Goal: Information Seeking & Learning: Understand process/instructions

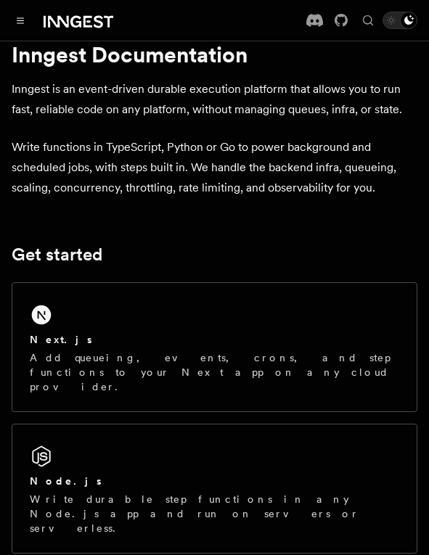
click at [141, 366] on p "Add queueing, events, crons, and step functions to your Next app on any cloud p…" at bounding box center [214, 372] width 369 height 44
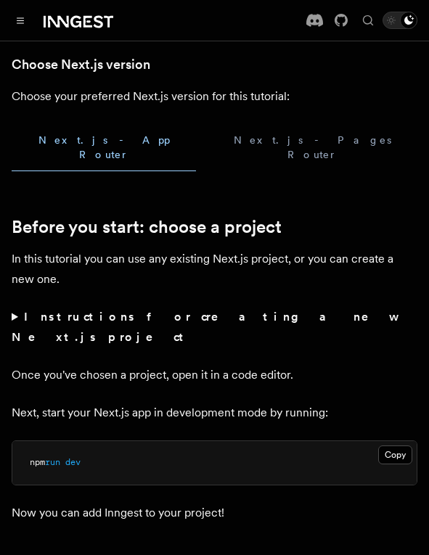
scroll to position [380, 0]
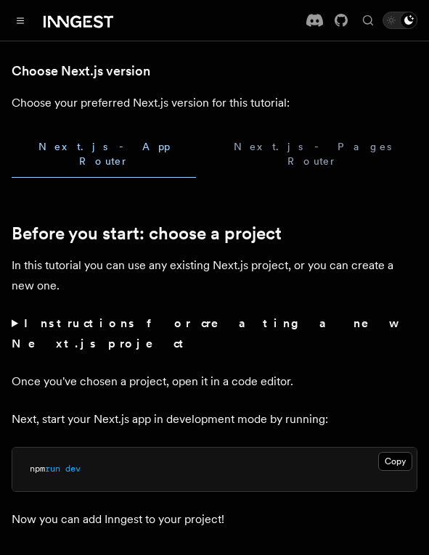
click at [12, 313] on summary "Instructions for creating a new Next.js project" at bounding box center [214, 333] width 405 height 41
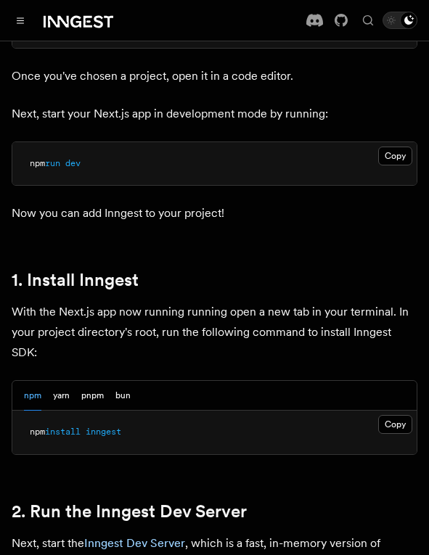
scroll to position [788, 0]
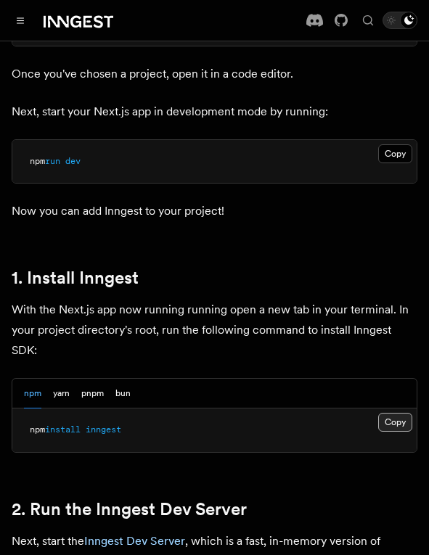
click at [402, 413] on button "Copy Copied" at bounding box center [395, 422] width 34 height 19
click at [382, 413] on button "Copy Copied" at bounding box center [395, 422] width 34 height 19
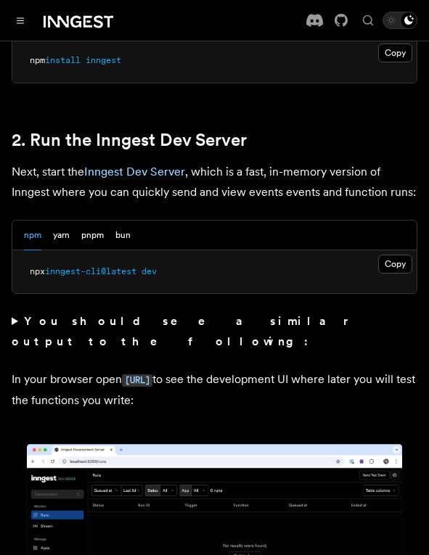
scroll to position [1193, 0]
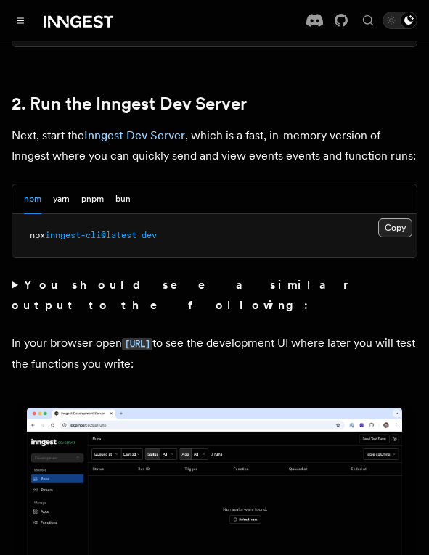
click at [397, 218] on button "Copy Copied" at bounding box center [395, 227] width 34 height 19
click at [15, 275] on summary "You should see a similar output to the following:" at bounding box center [214, 295] width 405 height 41
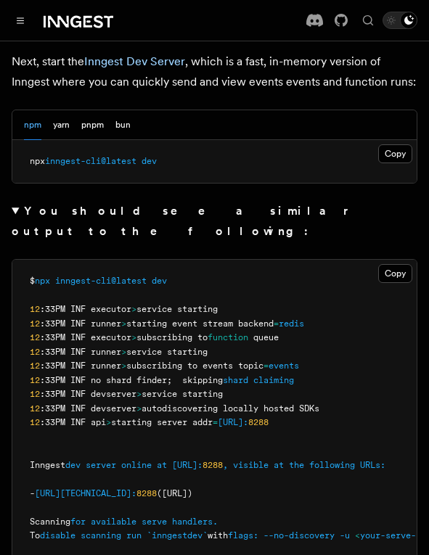
scroll to position [1263, 0]
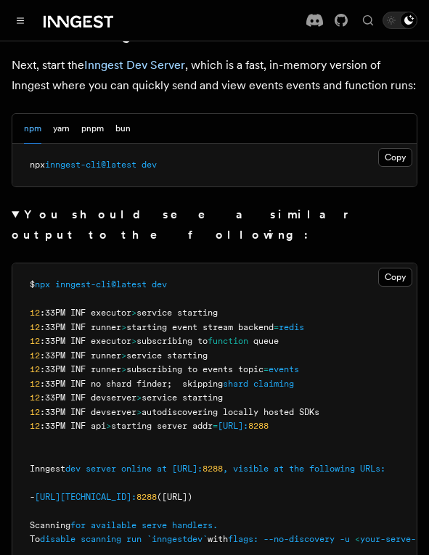
click at [14, 205] on summary "You should see a similar output to the following:" at bounding box center [214, 225] width 405 height 41
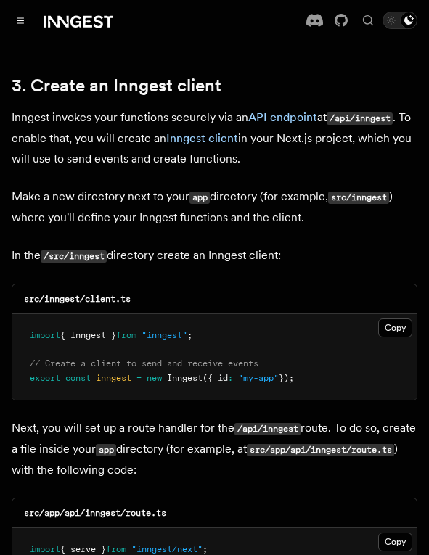
scroll to position [1815, 0]
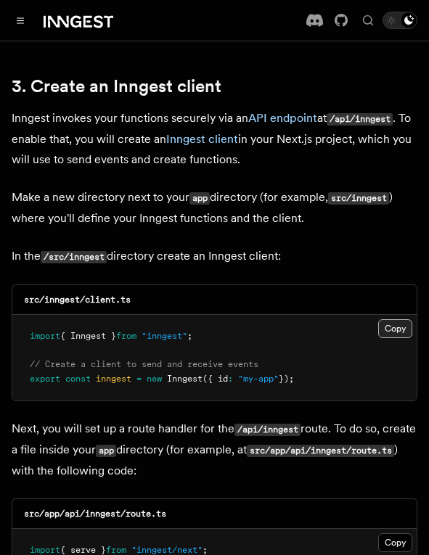
click at [392, 319] on button "Copy Copied" at bounding box center [395, 328] width 34 height 19
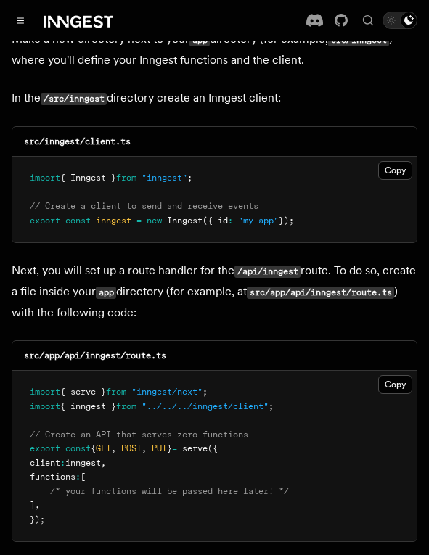
scroll to position [1975, 0]
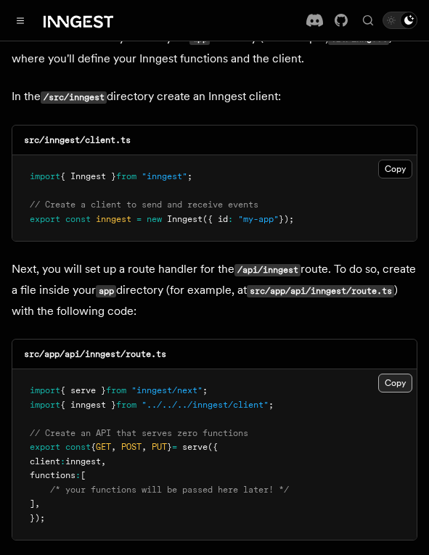
click at [394, 374] on button "Copy Copied" at bounding box center [395, 383] width 34 height 19
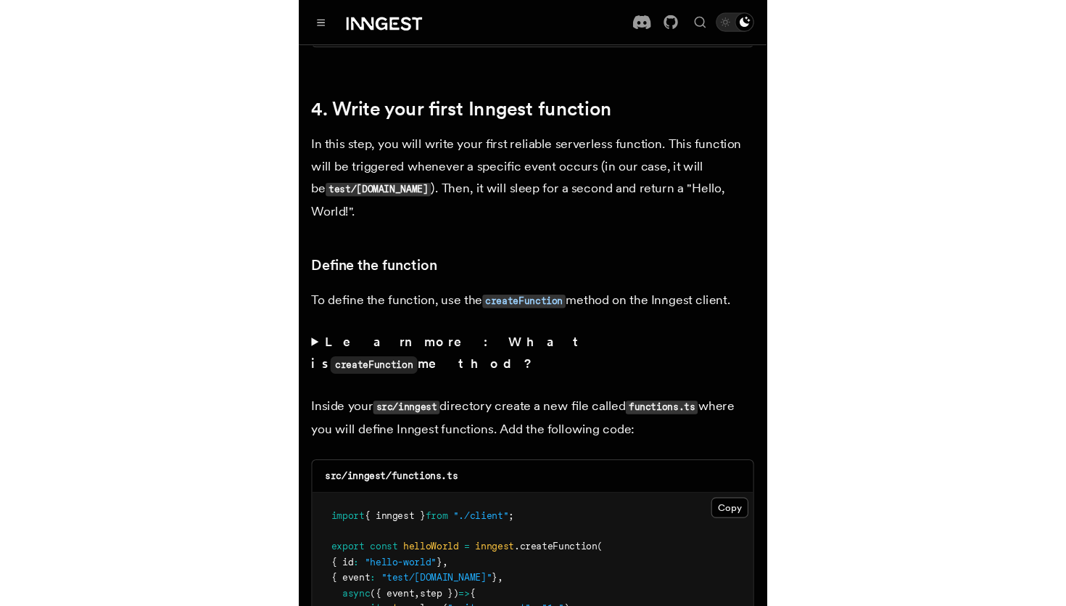
scroll to position [2497, 0]
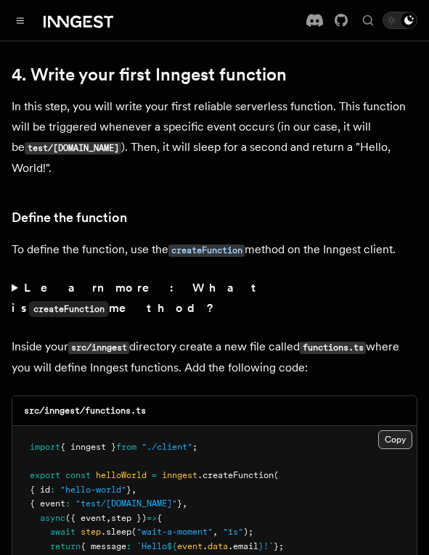
click at [400, 430] on button "Copy Copied" at bounding box center [395, 439] width 34 height 19
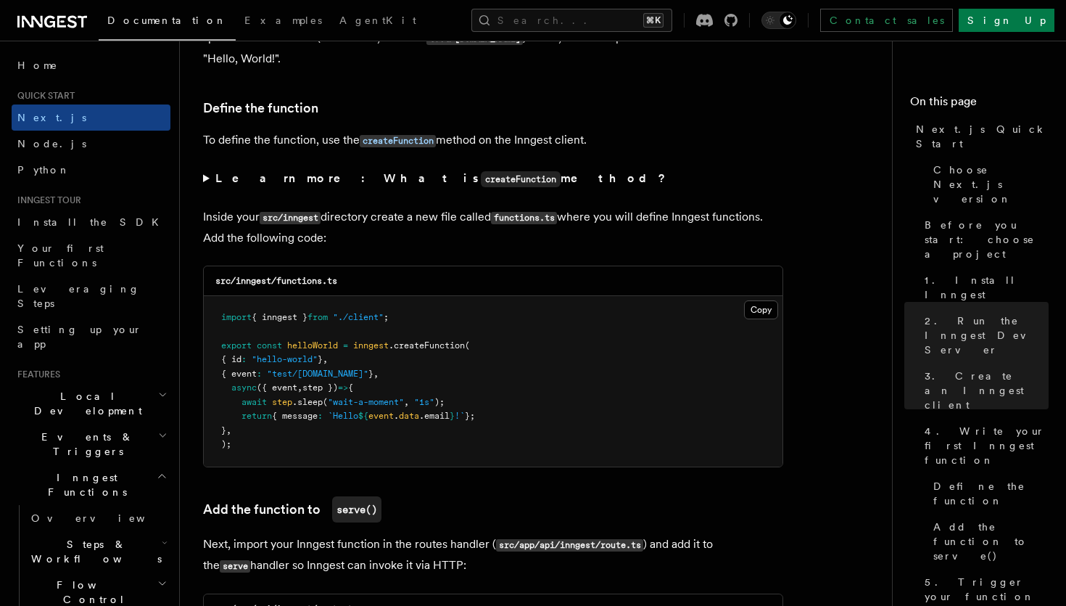
scroll to position [2523, 0]
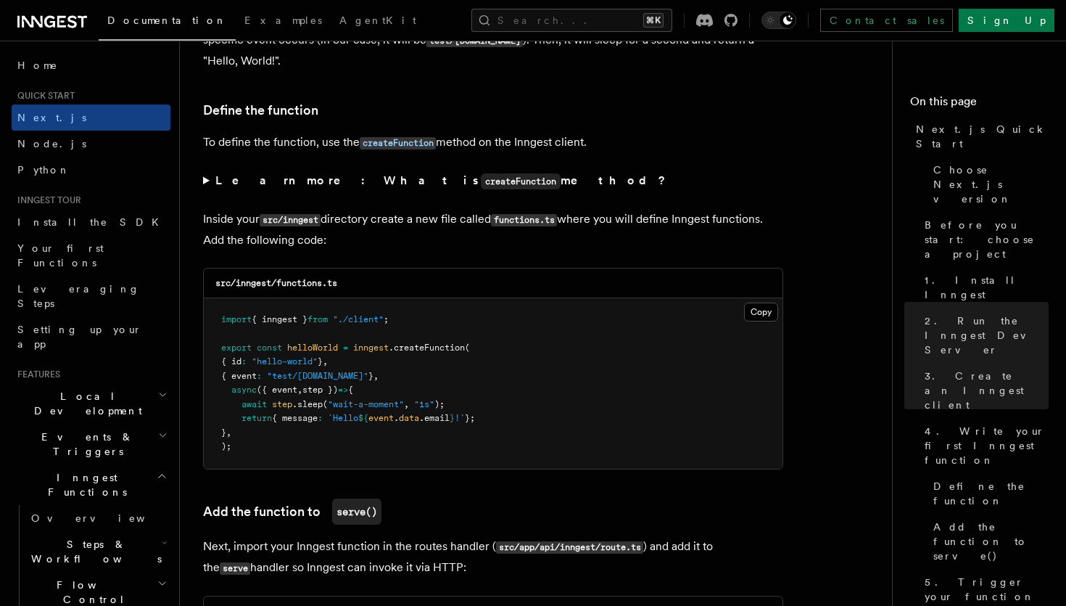
click at [209, 183] on summary "Learn more: What is createFunction method?" at bounding box center [493, 180] width 580 height 21
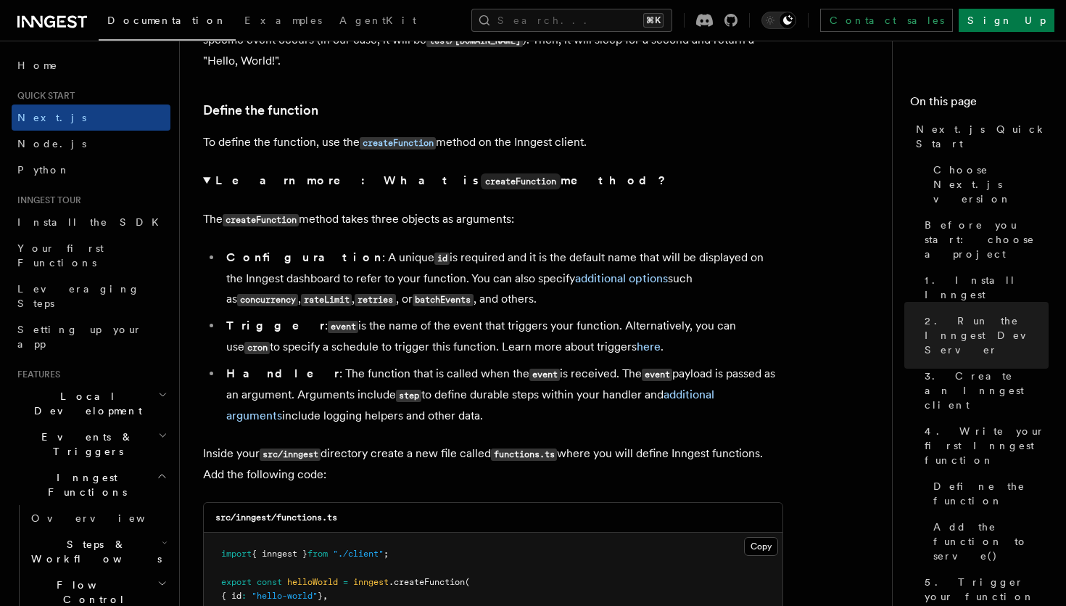
click at [209, 183] on summary "Learn more: What is createFunction method?" at bounding box center [493, 180] width 580 height 21
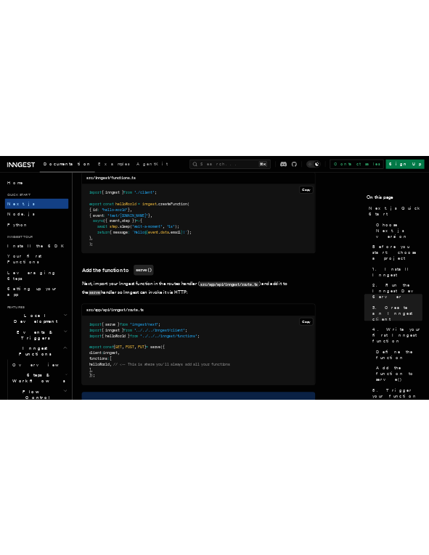
scroll to position [2754, 0]
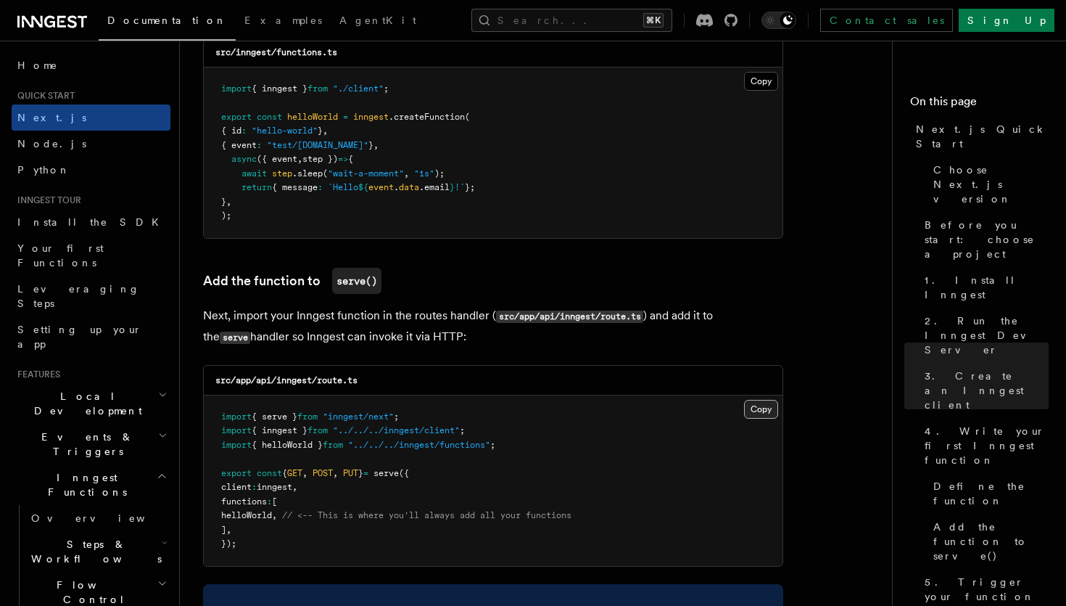
click at [428, 414] on button "Copy Copied" at bounding box center [761, 409] width 34 height 19
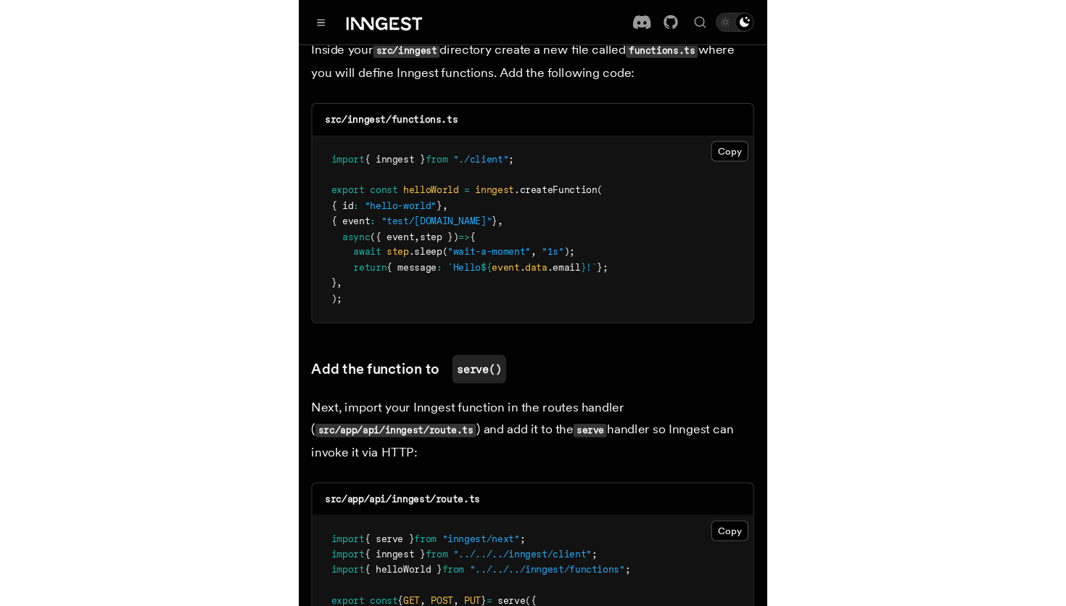
scroll to position [2797, 0]
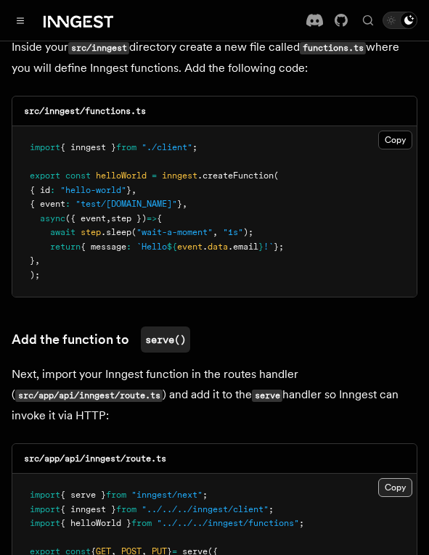
click at [395, 478] on button "Copy Copied" at bounding box center [395, 487] width 34 height 19
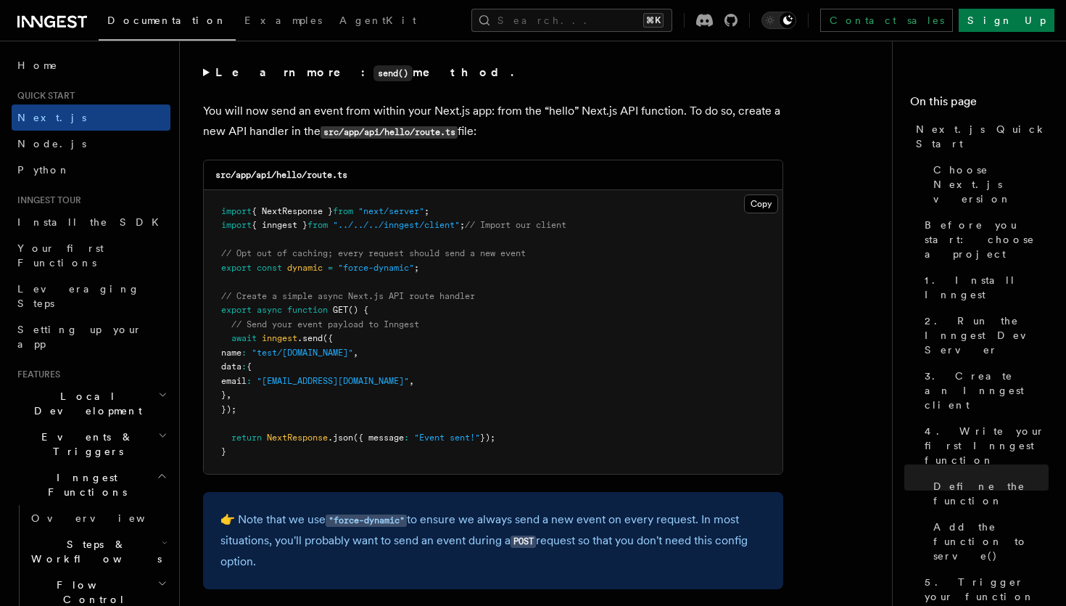
scroll to position [7657, 0]
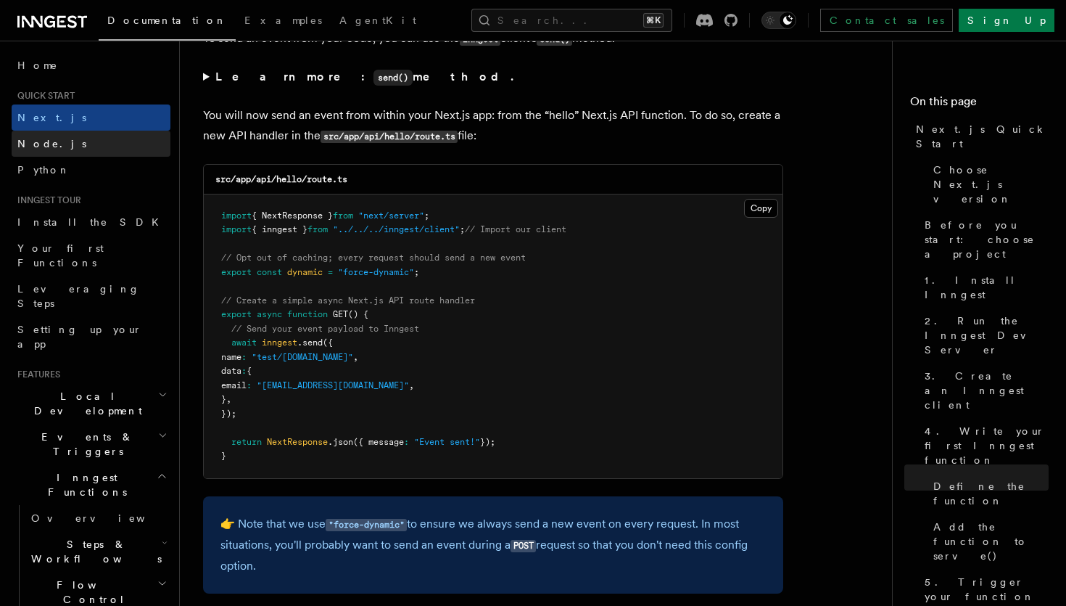
click at [61, 136] on link "Node.js" at bounding box center [91, 144] width 159 height 26
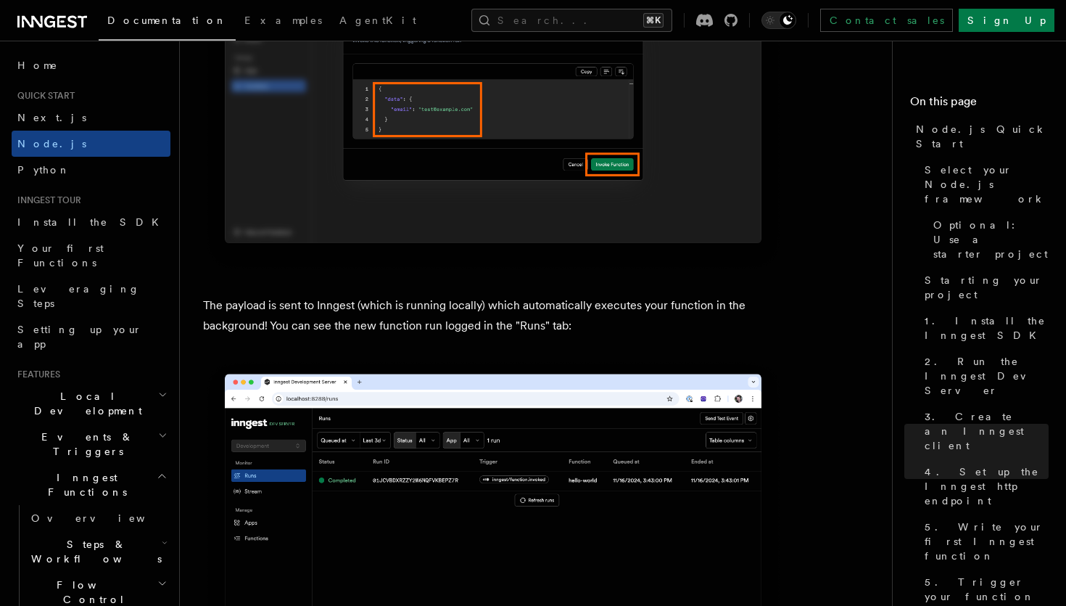
scroll to position [4753, 0]
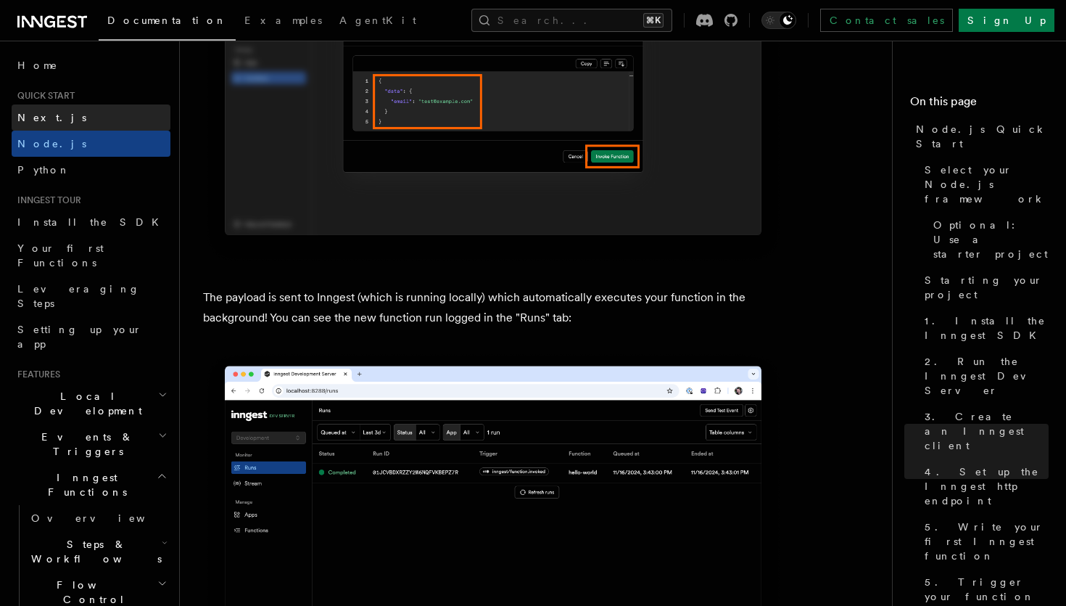
click at [97, 112] on link "Next.js" at bounding box center [91, 117] width 159 height 26
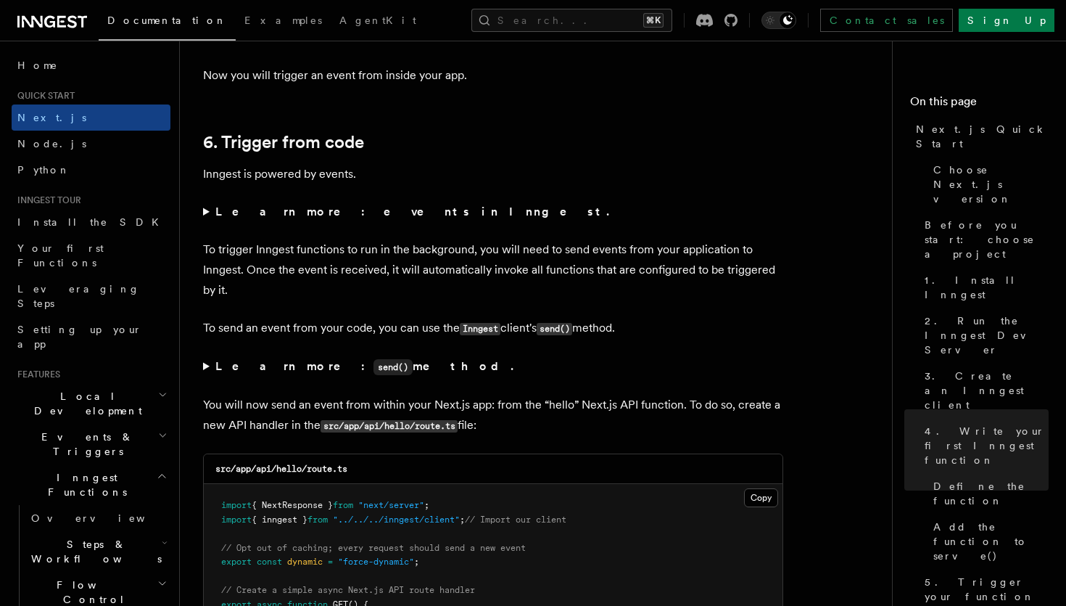
scroll to position [7276, 0]
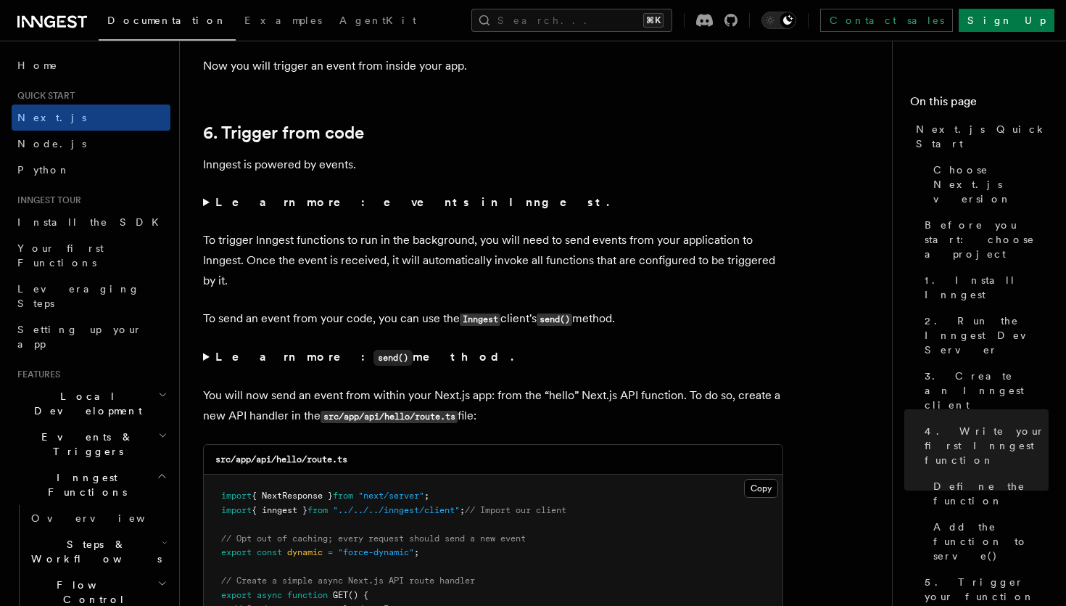
click at [260, 209] on strong "Learn more: events in Inngest." at bounding box center [413, 202] width 397 height 14
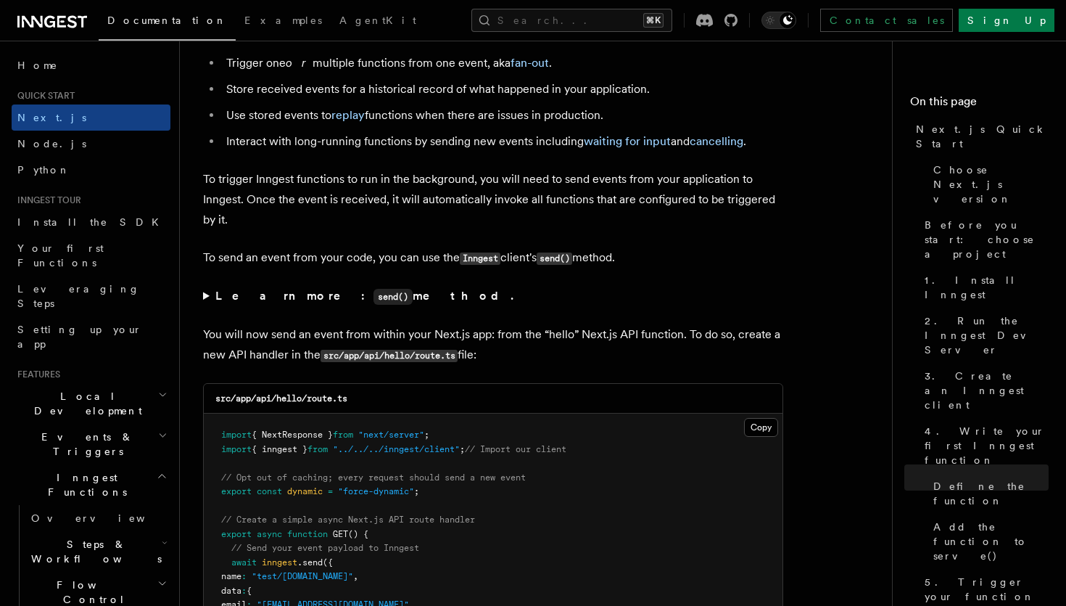
scroll to position [7497, 0]
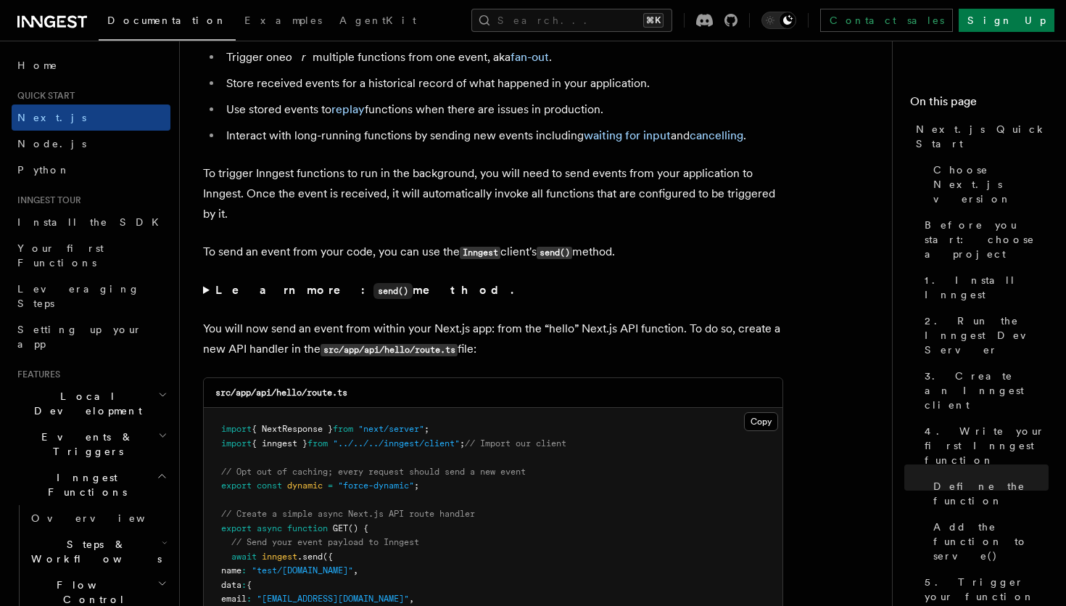
click at [265, 297] on strong "Learn more: send() method." at bounding box center [365, 290] width 301 height 14
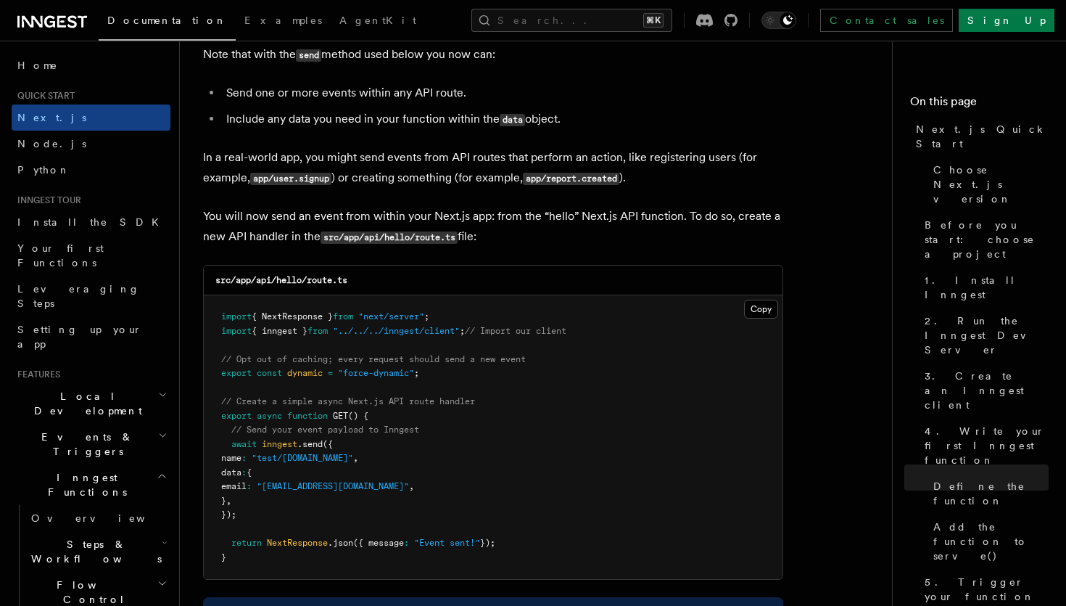
scroll to position [7761, 0]
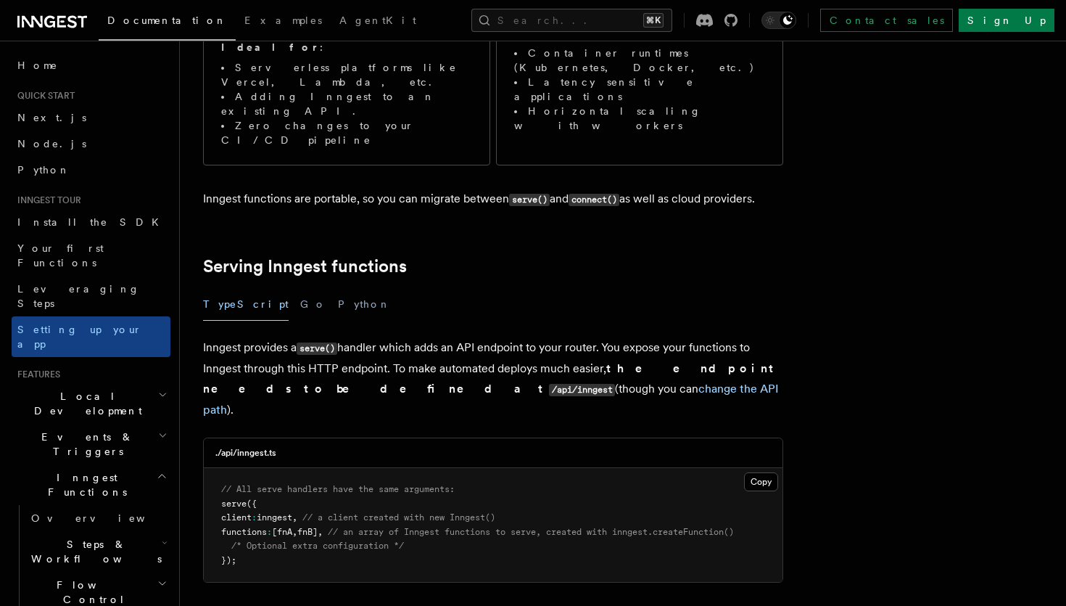
scroll to position [329, 0]
